Goal: Information Seeking & Learning: Learn about a topic

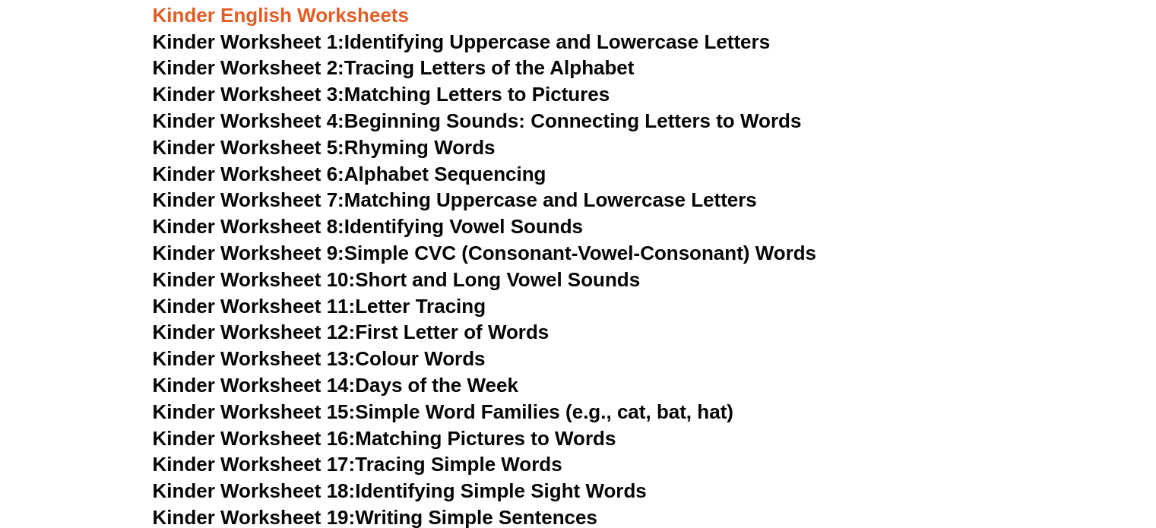
scroll to position [681, 0]
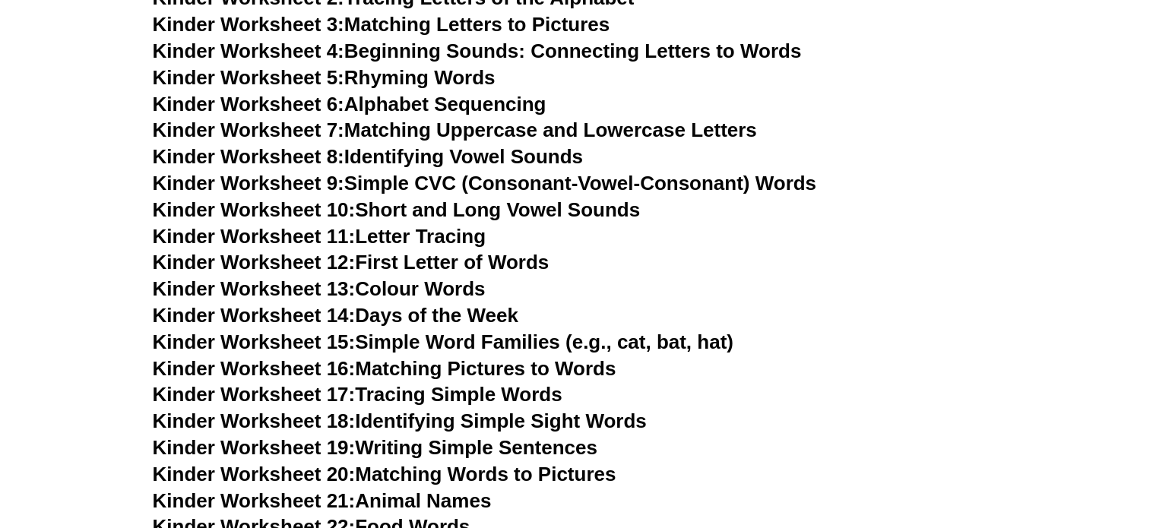
click at [357, 316] on link "Kinder Worksheet 14: Days of the Week" at bounding box center [336, 315] width 366 height 23
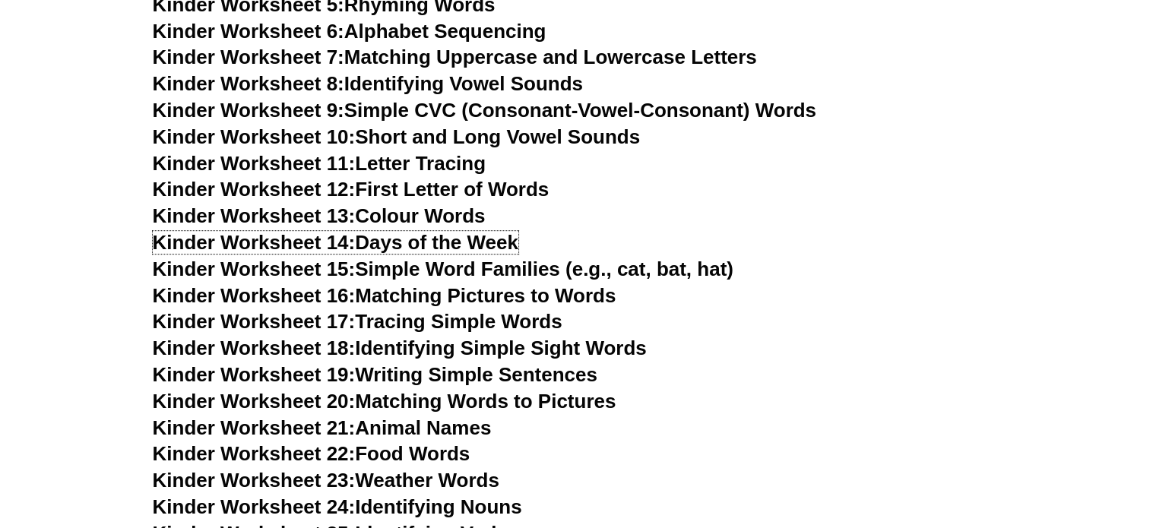
scroll to position [757, 0]
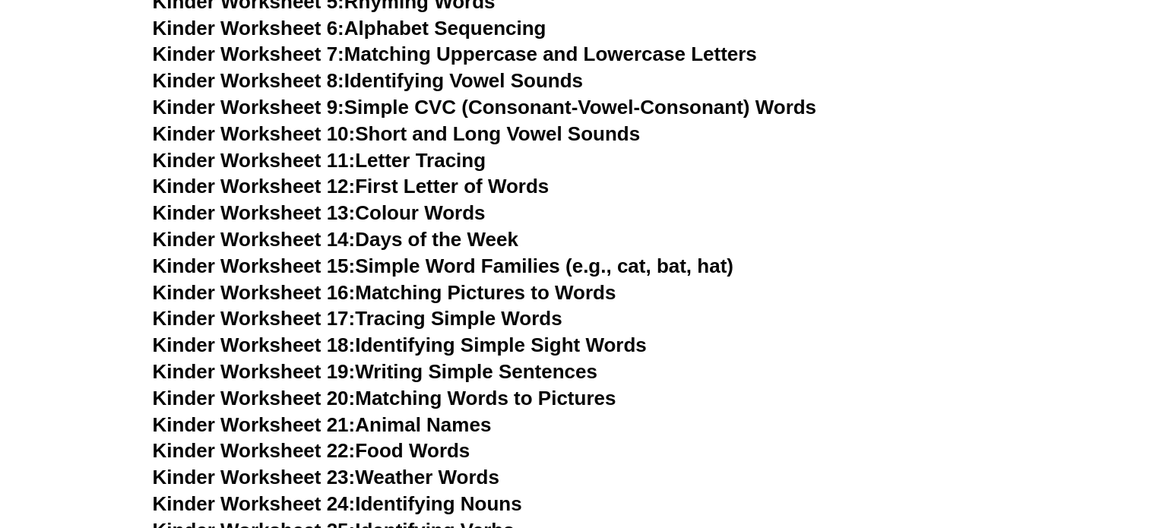
click at [525, 293] on link "Kinder Worksheet 16: Matching Pictures to Words" at bounding box center [385, 292] width 464 height 23
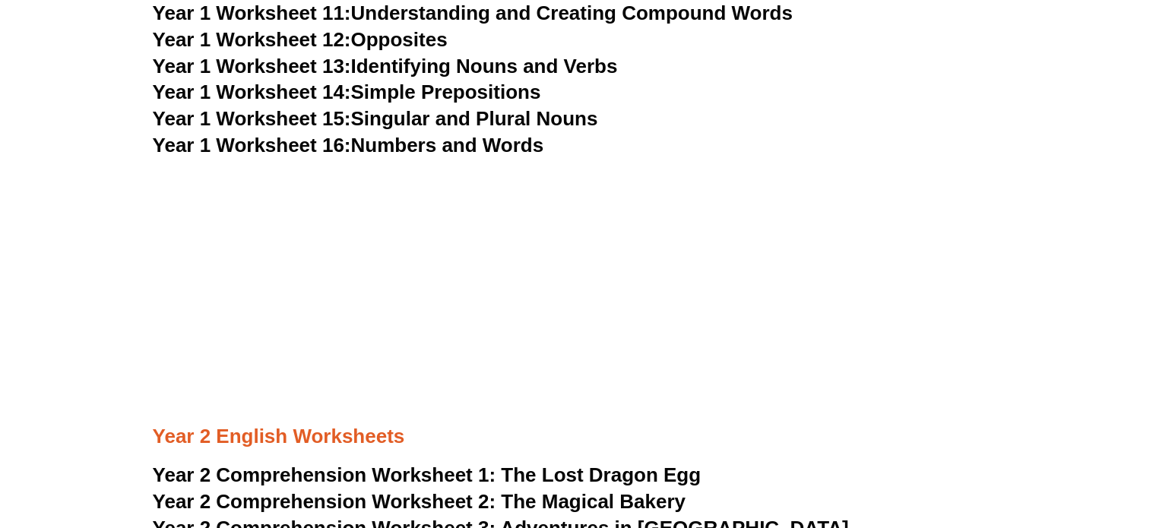
scroll to position [3573, 0]
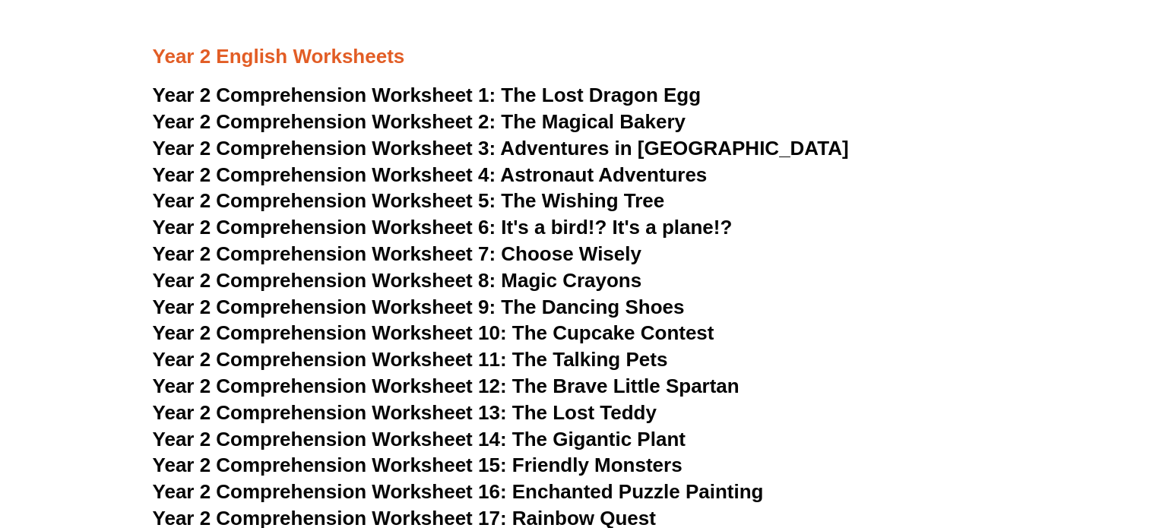
click at [318, 93] on span "Year 2 Comprehension Worksheet 1:" at bounding box center [325, 95] width 344 height 23
click at [544, 198] on span "The Wishing Tree" at bounding box center [582, 200] width 163 height 23
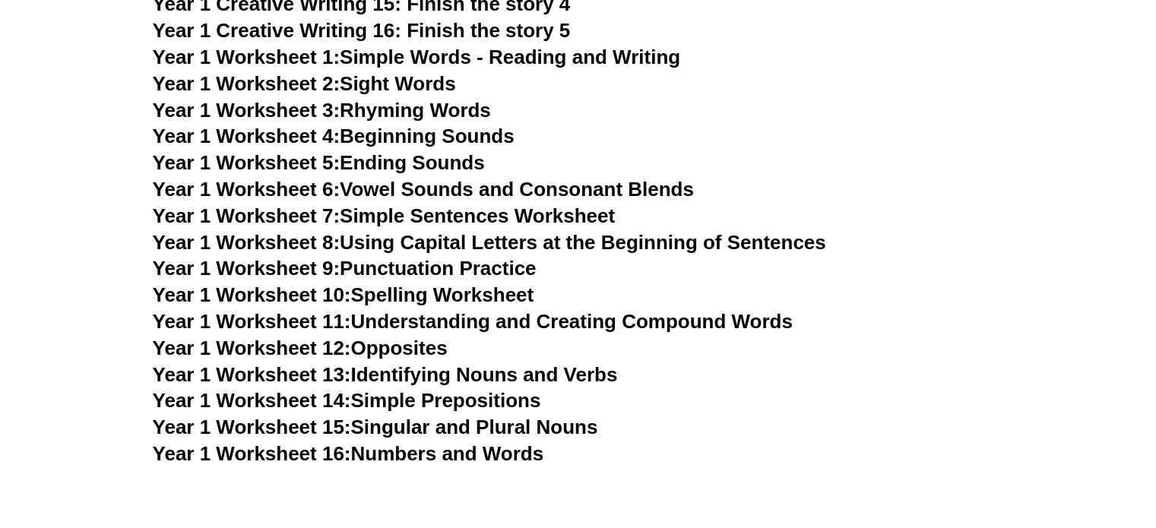
scroll to position [2889, 0]
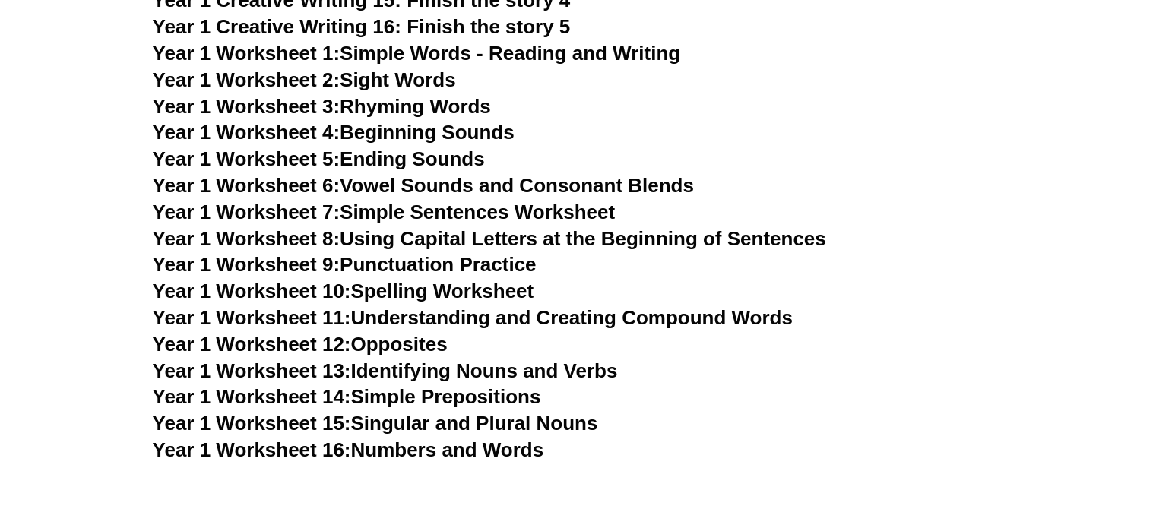
click at [461, 421] on link "Year 1 Worksheet 15: Singular and Plural Nouns" at bounding box center [376, 422] width 446 height 23
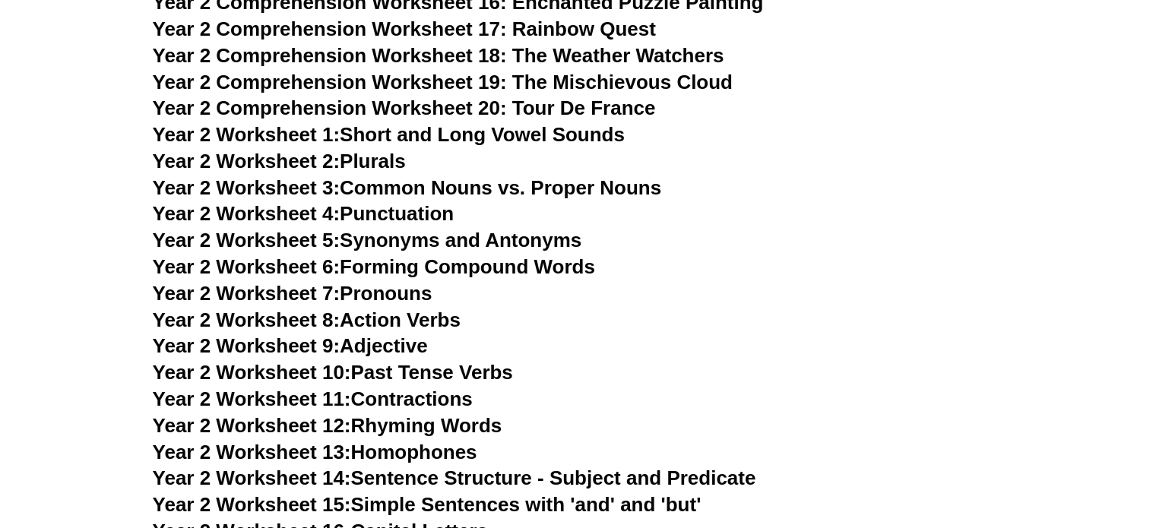
scroll to position [4106, 0]
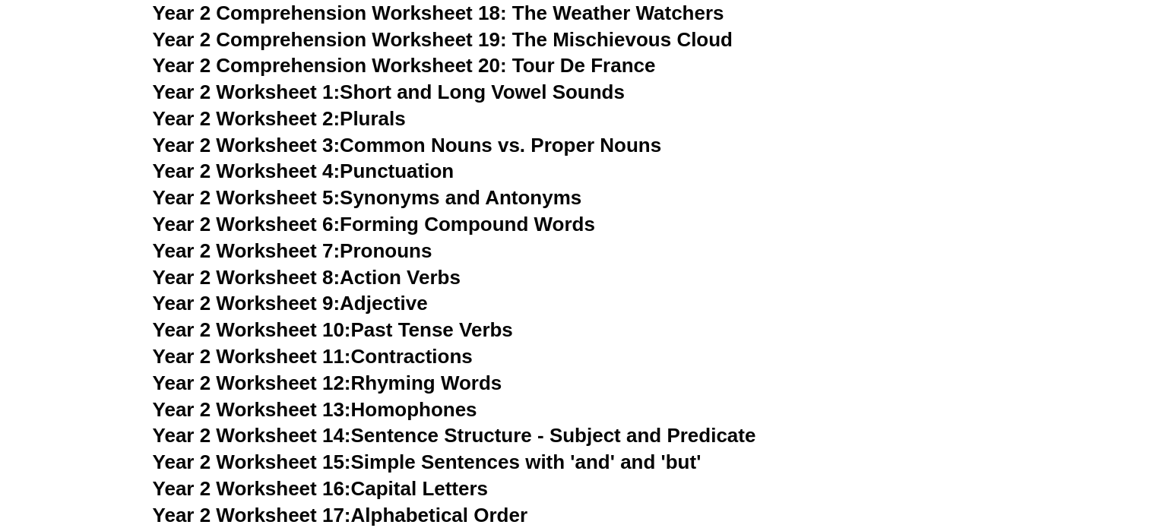
click at [433, 147] on link "Year 2 Worksheet 3: Common Nouns vs. Proper Nouns" at bounding box center [407, 145] width 509 height 23
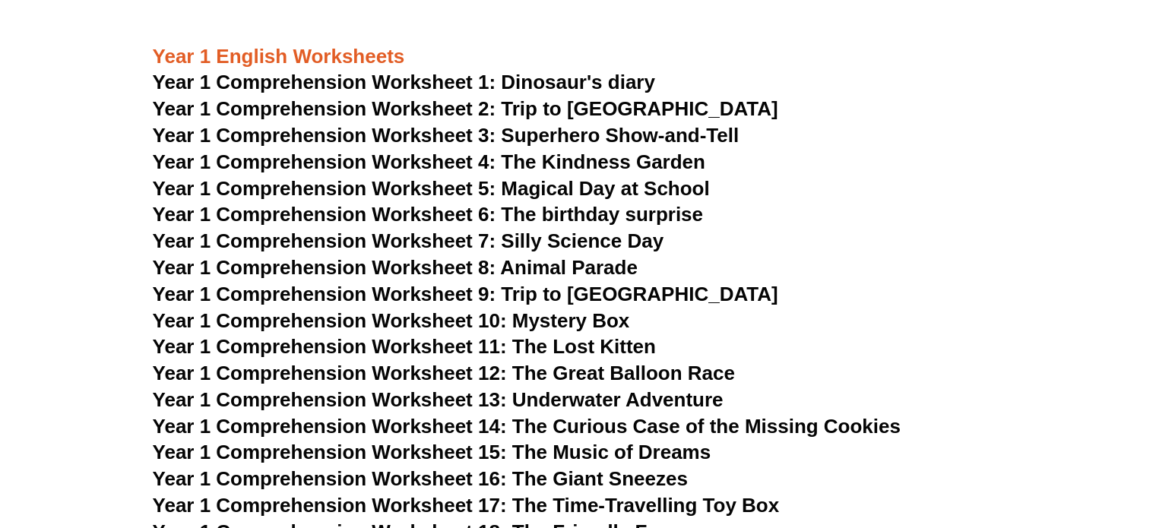
scroll to position [1901, 0]
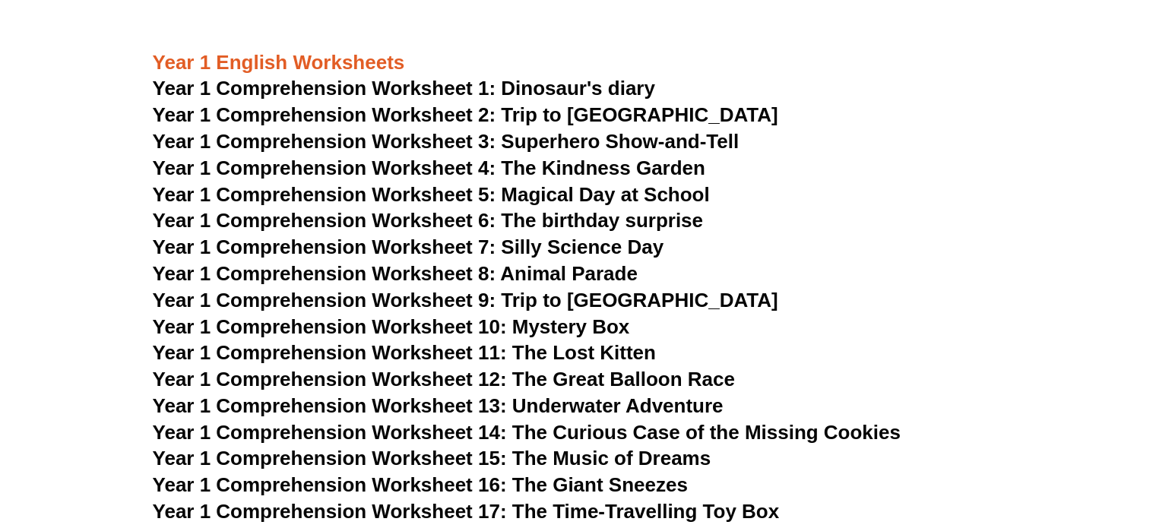
click at [521, 175] on span "Year 1 Comprehension Worksheet 4: The Kindness Garden" at bounding box center [429, 168] width 553 height 23
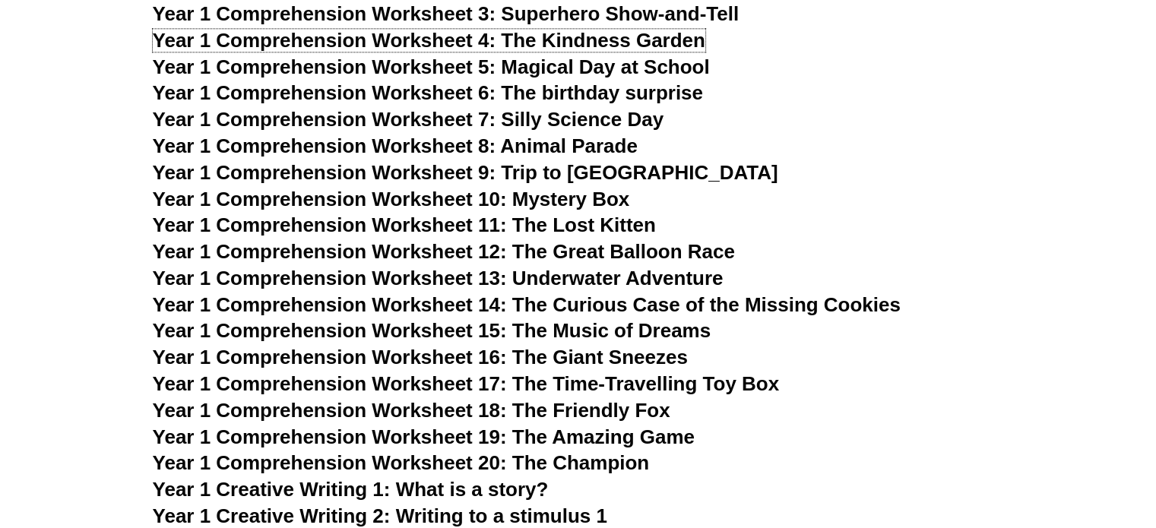
scroll to position [1977, 0]
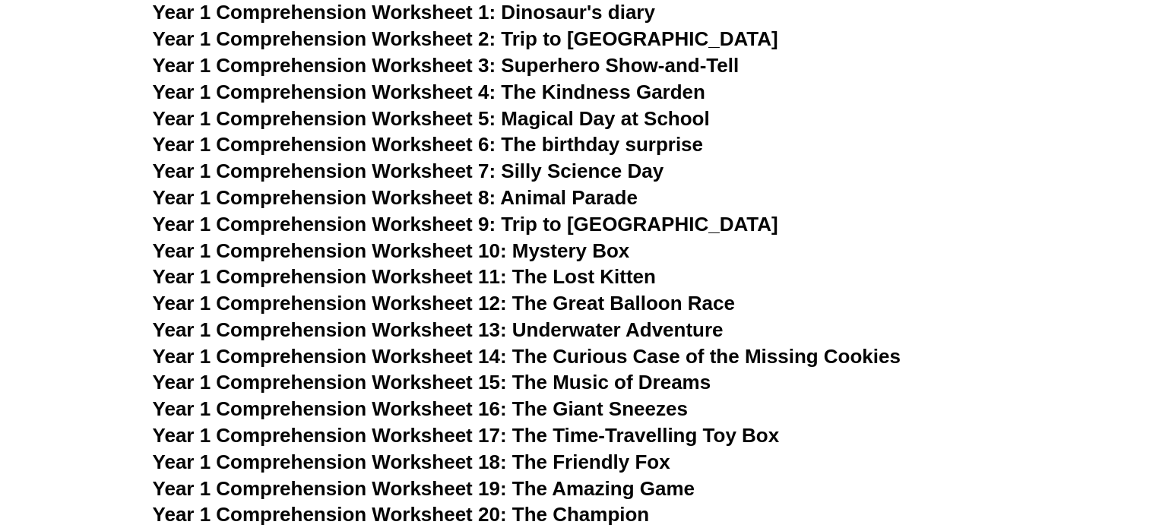
click at [585, 11] on span "Year 1 Comprehension Worksheet 1: Dinosaur's diary" at bounding box center [404, 12] width 503 height 23
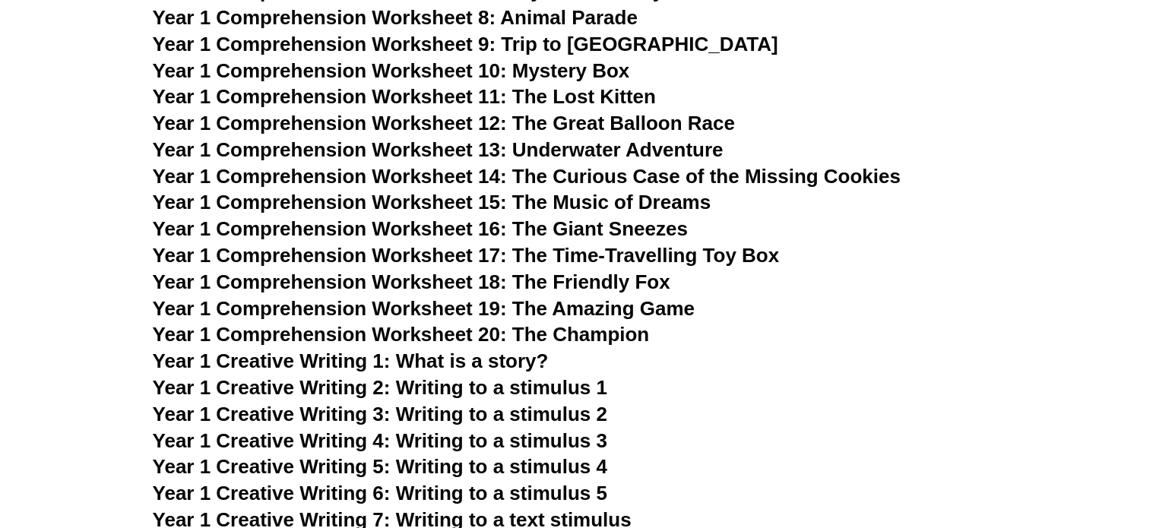
scroll to position [2205, 0]
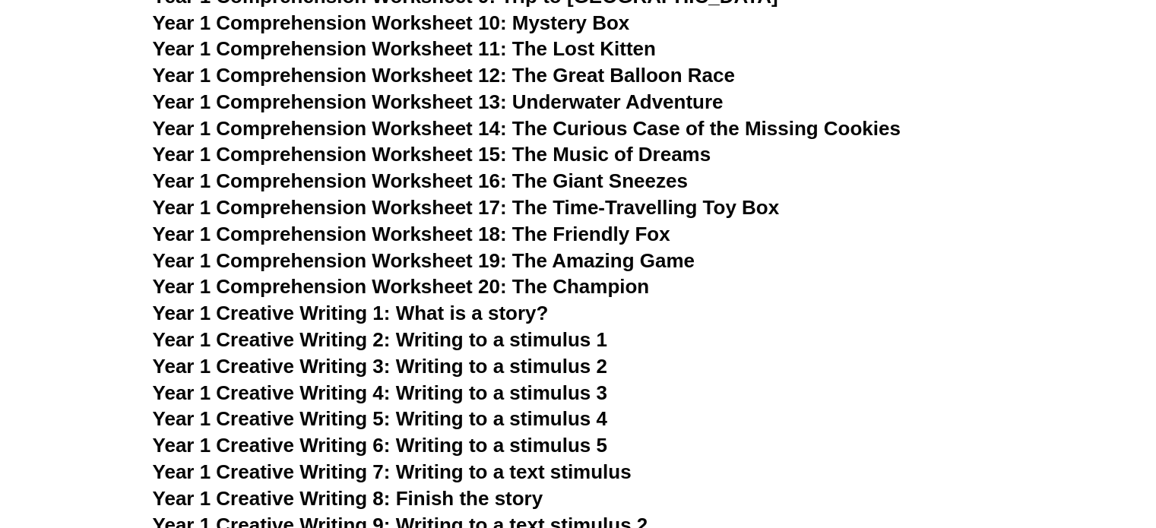
click at [437, 343] on span "Year 1 Creative Writing 2: Writing to a stimulus 1" at bounding box center [380, 339] width 455 height 23
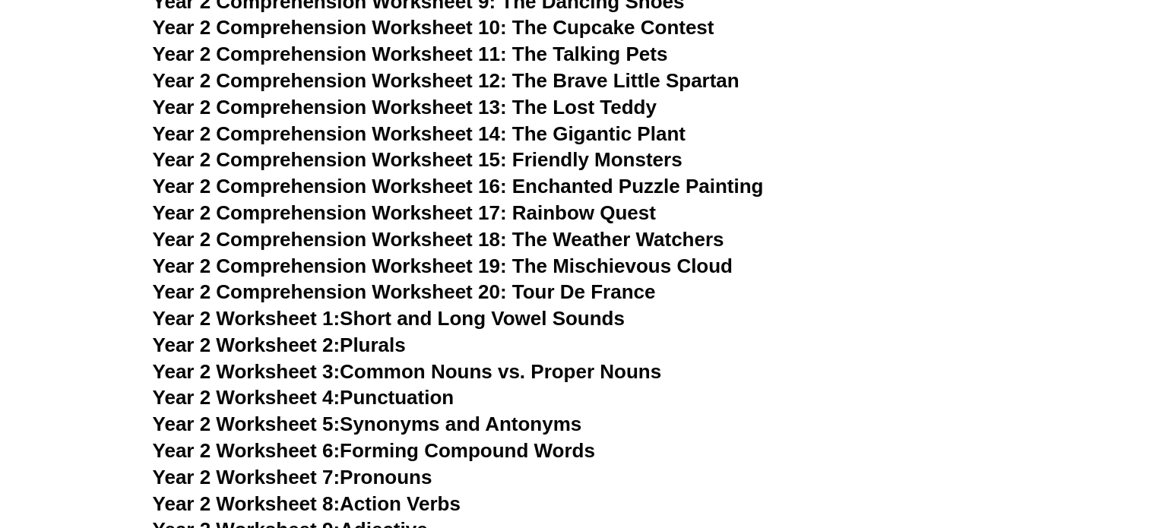
scroll to position [3953, 0]
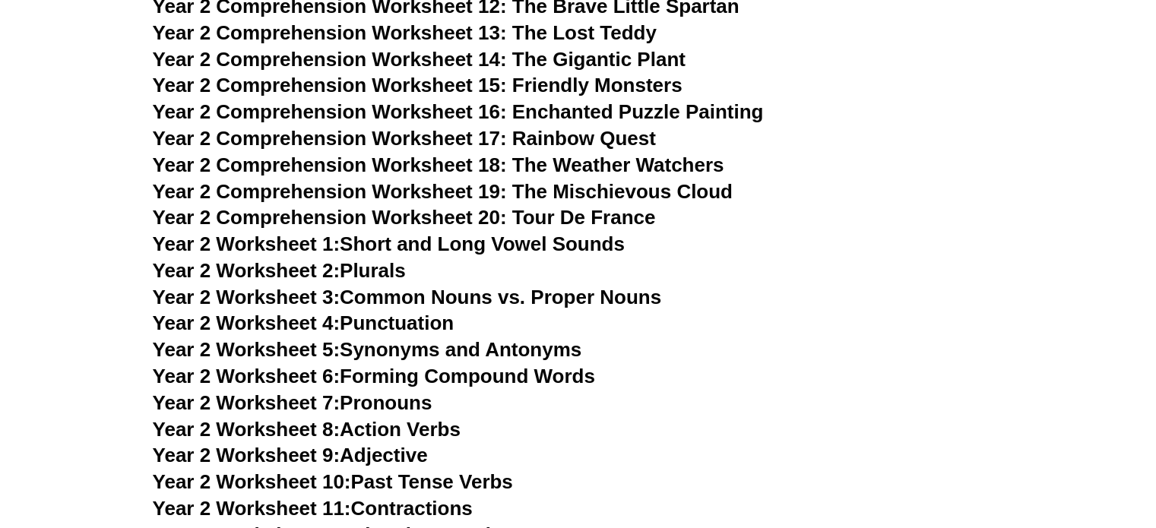
click at [419, 325] on link "Year 2 Worksheet 4: Punctuation" at bounding box center [304, 323] width 302 height 23
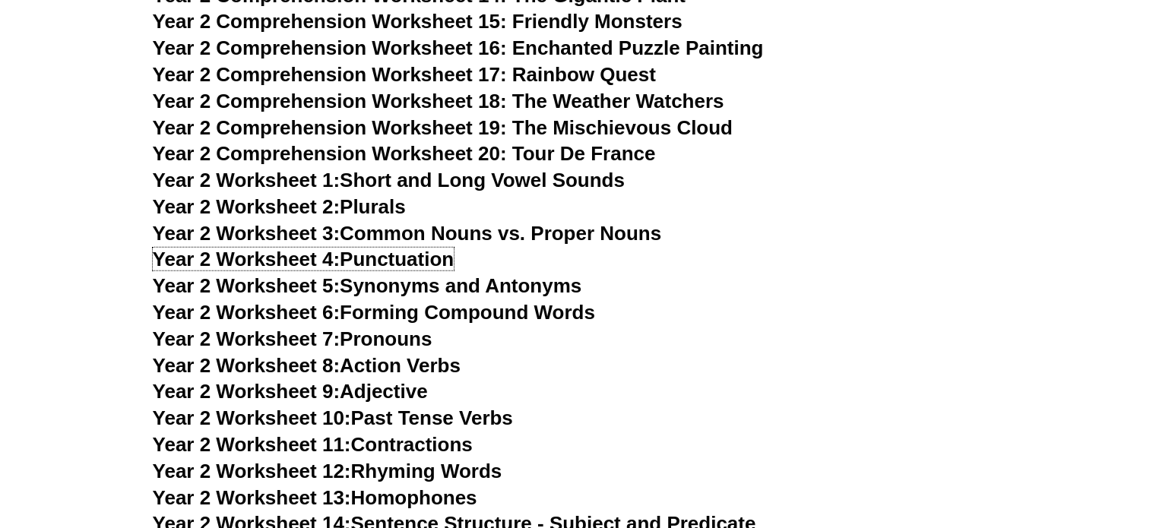
scroll to position [4258, 0]
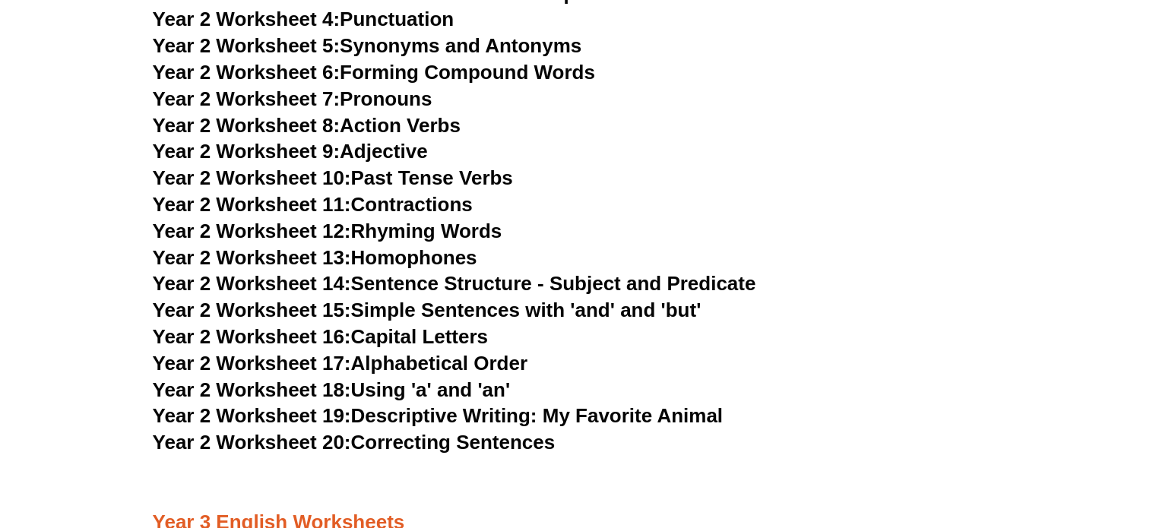
click at [425, 362] on link "Year 2 Worksheet 17: Alphabetical Order" at bounding box center [340, 363] width 375 height 23
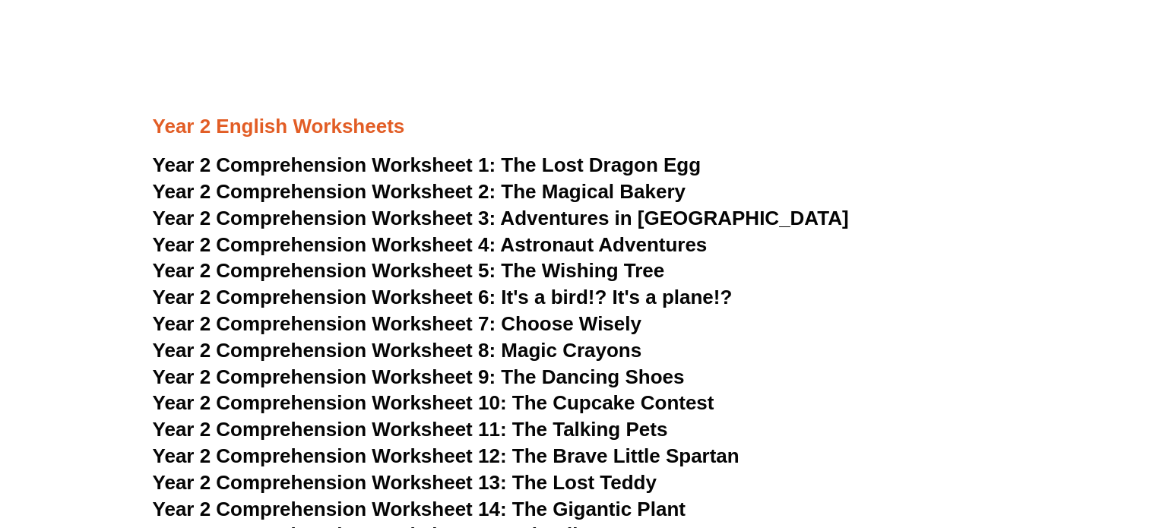
scroll to position [3497, 0]
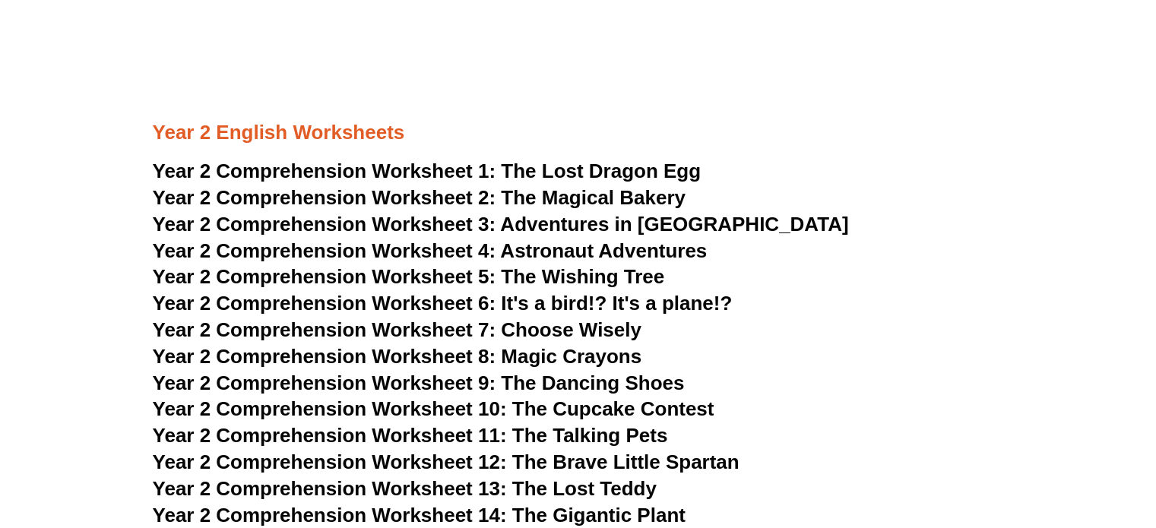
click at [542, 382] on span "Year 2 Comprehension Worksheet 9: The Dancing Shoes" at bounding box center [419, 383] width 532 height 23
